Goal: Register for event/course

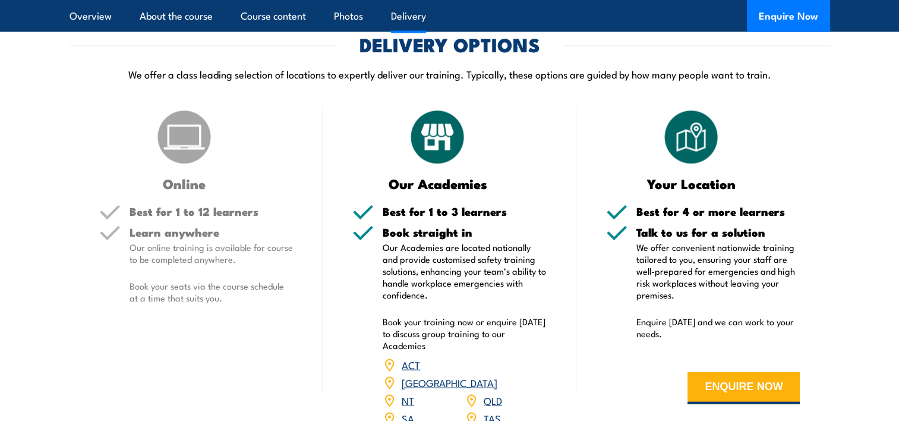
scroll to position [2356, 0]
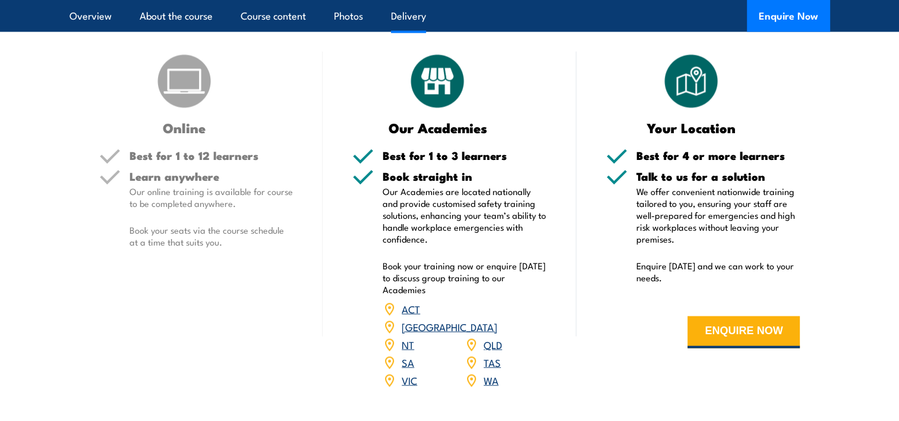
click at [497, 337] on link "QLD" at bounding box center [493, 344] width 18 height 14
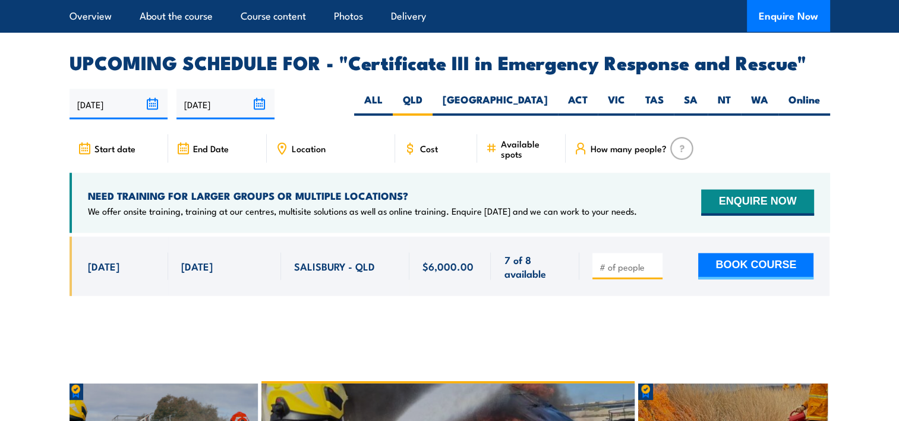
scroll to position [2735, 0]
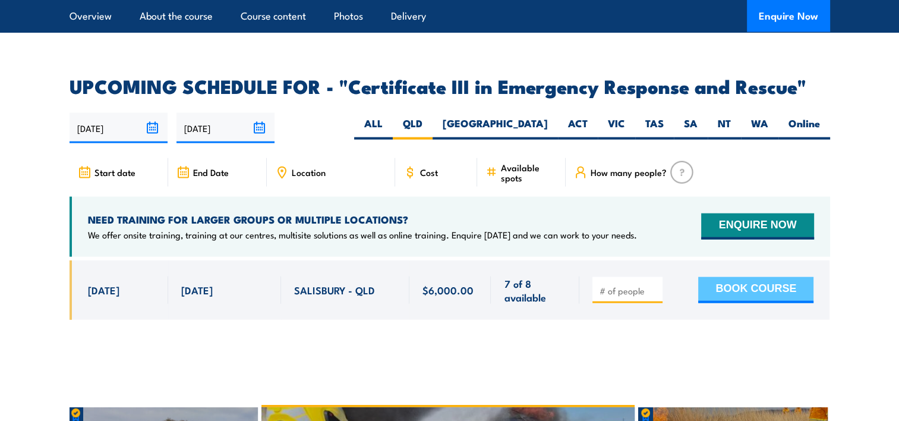
click at [740, 277] on button "BOOK COURSE" at bounding box center [756, 290] width 115 height 26
type input "1"
click at [653, 285] on input "1" at bounding box center [628, 291] width 59 height 12
click at [722, 277] on button "BOOK COURSE" at bounding box center [756, 290] width 115 height 26
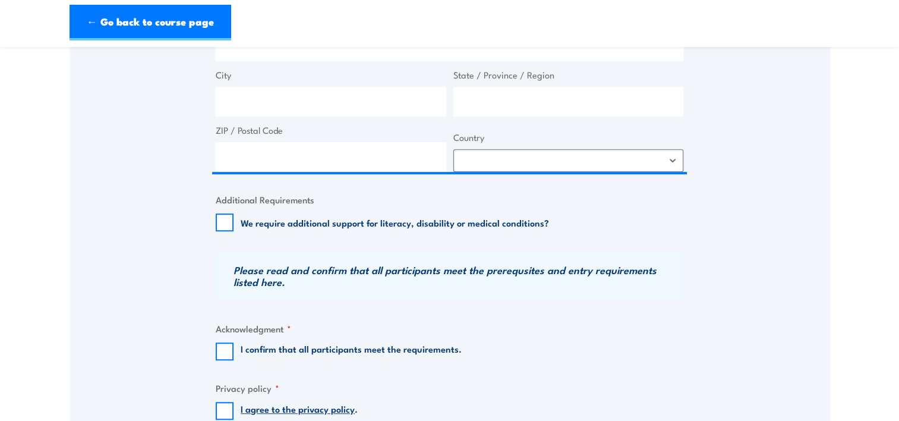
scroll to position [777, 0]
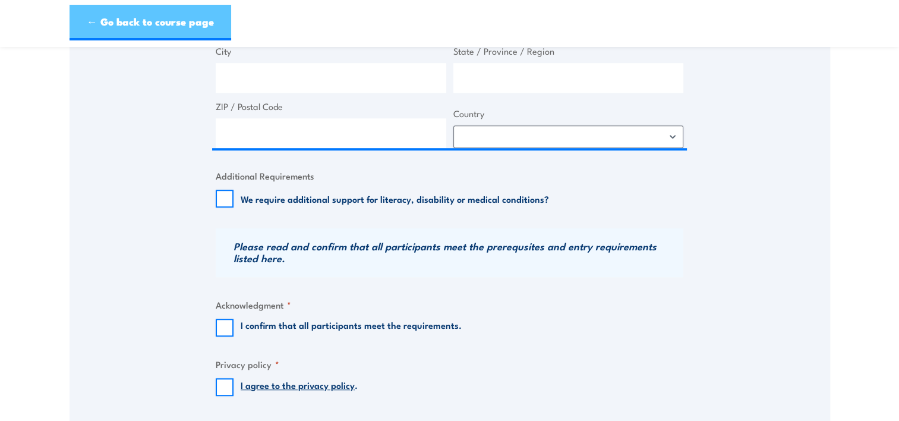
click at [152, 26] on link "← Go back to course page" at bounding box center [151, 23] width 162 height 36
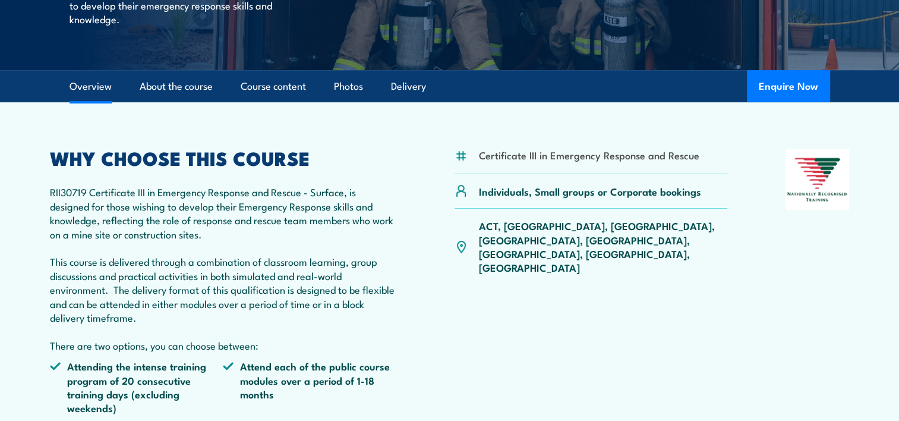
scroll to position [228, 0]
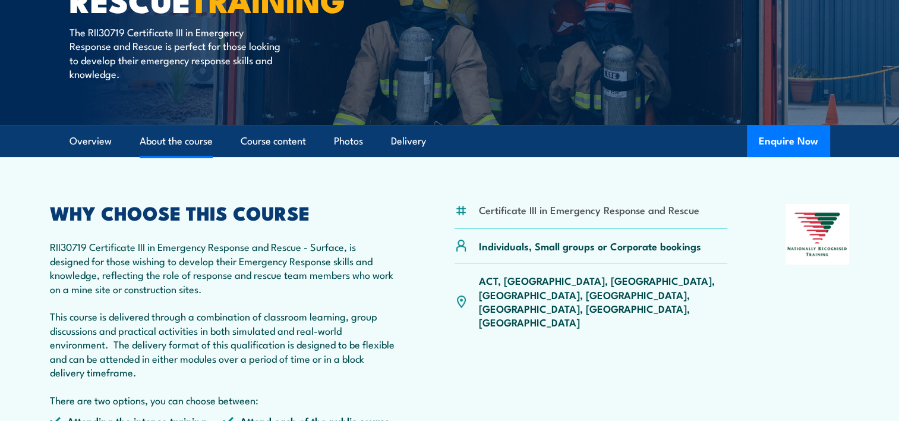
click at [190, 140] on link "About the course" at bounding box center [176, 141] width 73 height 32
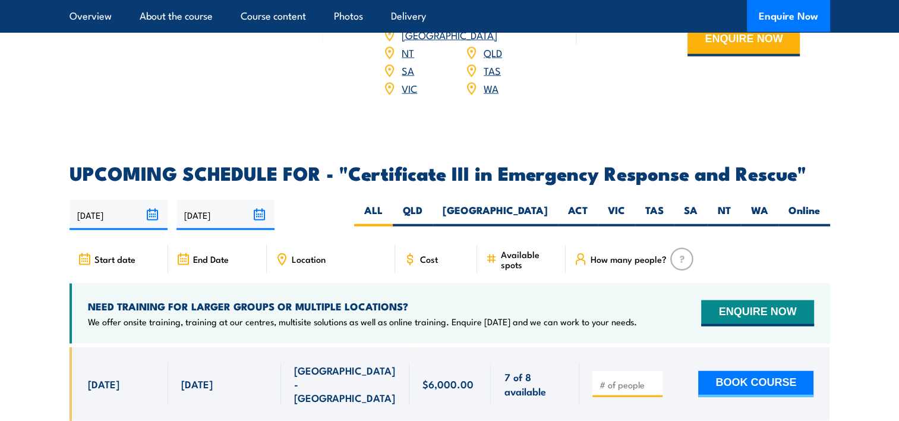
scroll to position [2672, 0]
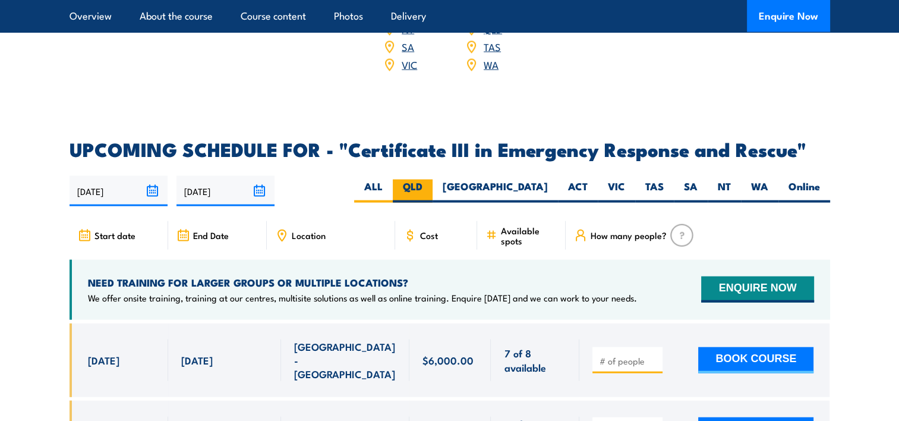
click at [433, 180] on label "QLD" at bounding box center [413, 191] width 40 height 23
click at [430, 180] on input "QLD" at bounding box center [427, 184] width 8 height 8
radio input "true"
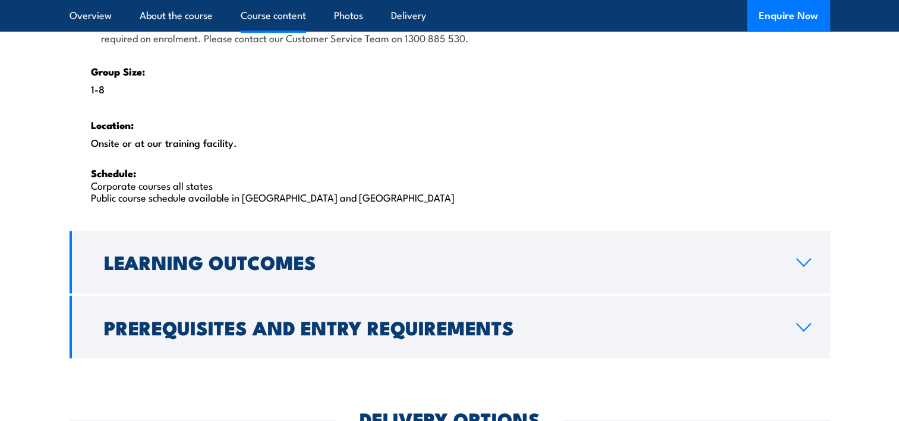
scroll to position [1894, 0]
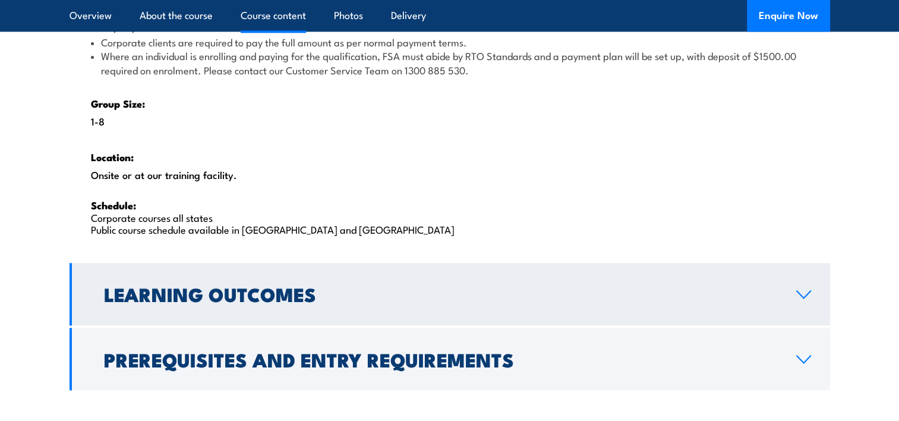
click at [222, 290] on h2 "Learning Outcomes" at bounding box center [441, 293] width 674 height 17
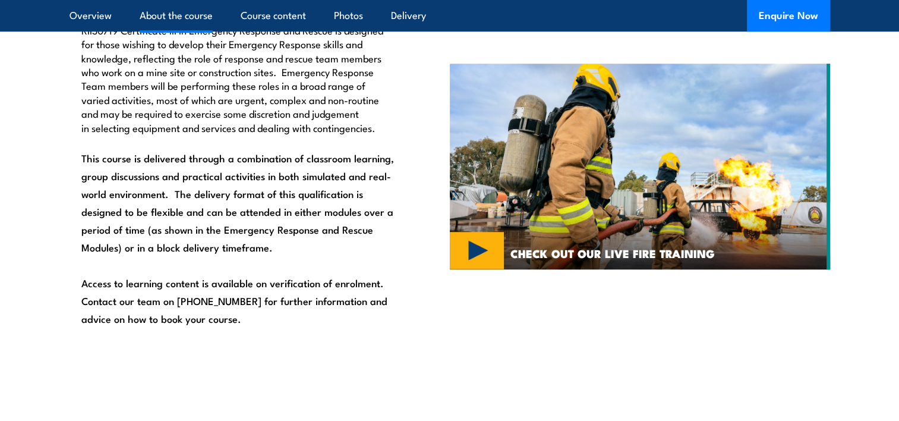
scroll to position [767, 0]
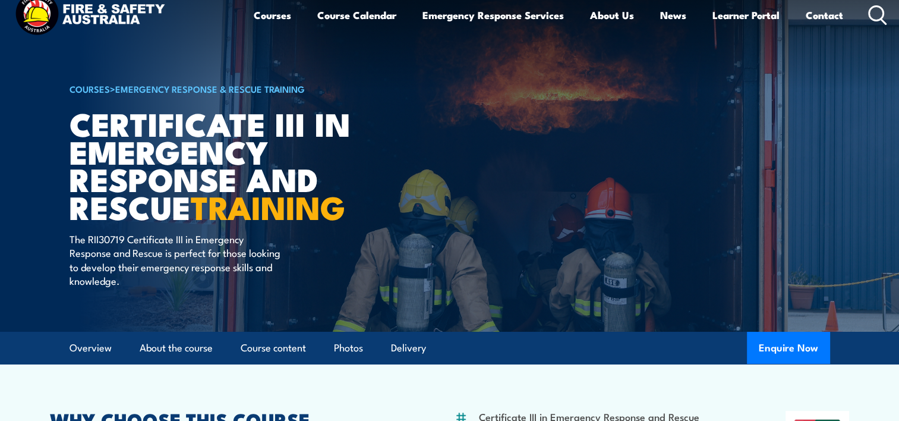
scroll to position [0, 0]
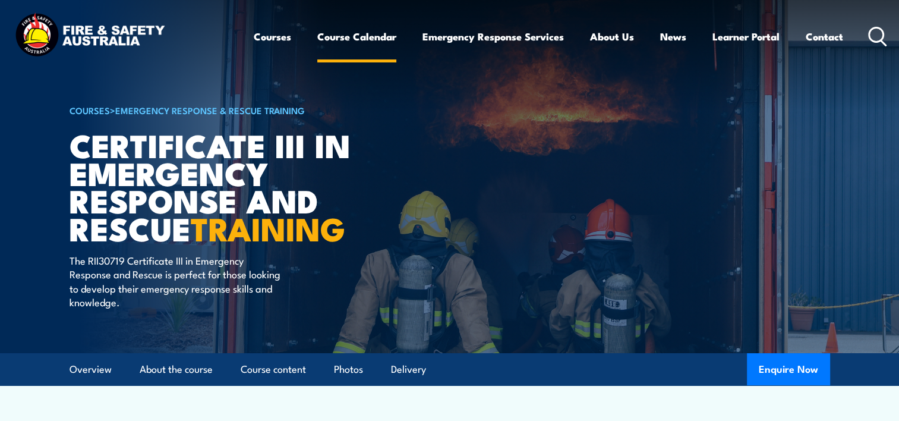
click at [362, 40] on link "Course Calendar" at bounding box center [356, 37] width 79 height 32
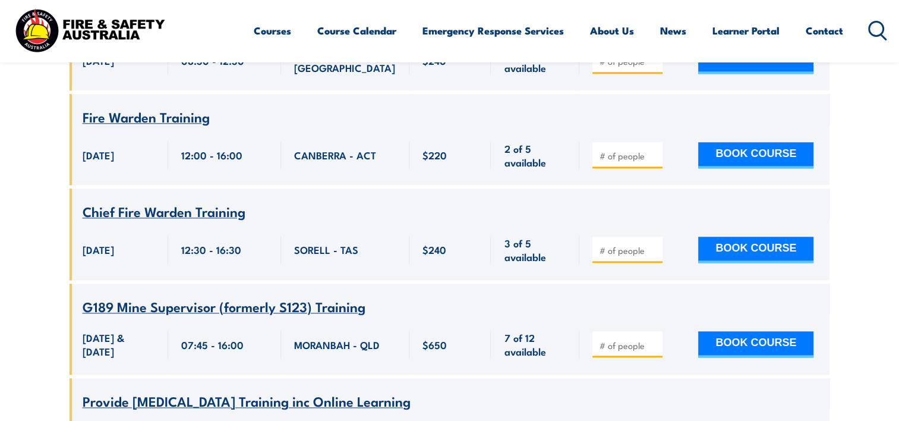
scroll to position [1403, 0]
